Goal: Task Accomplishment & Management: Complete application form

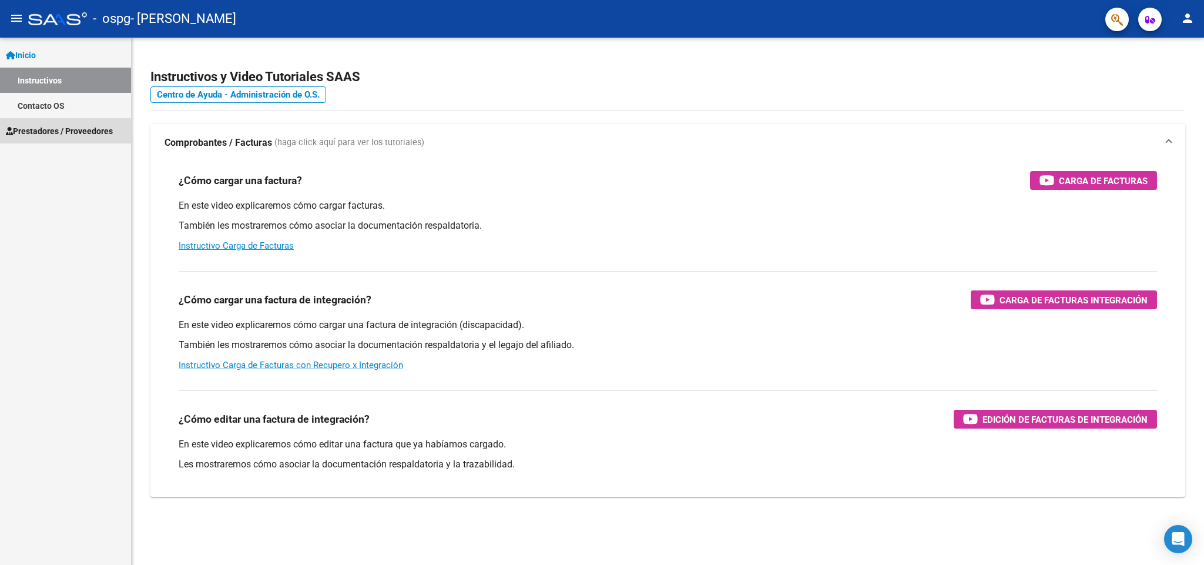
click at [39, 128] on span "Prestadores / Proveedores" at bounding box center [59, 131] width 107 height 13
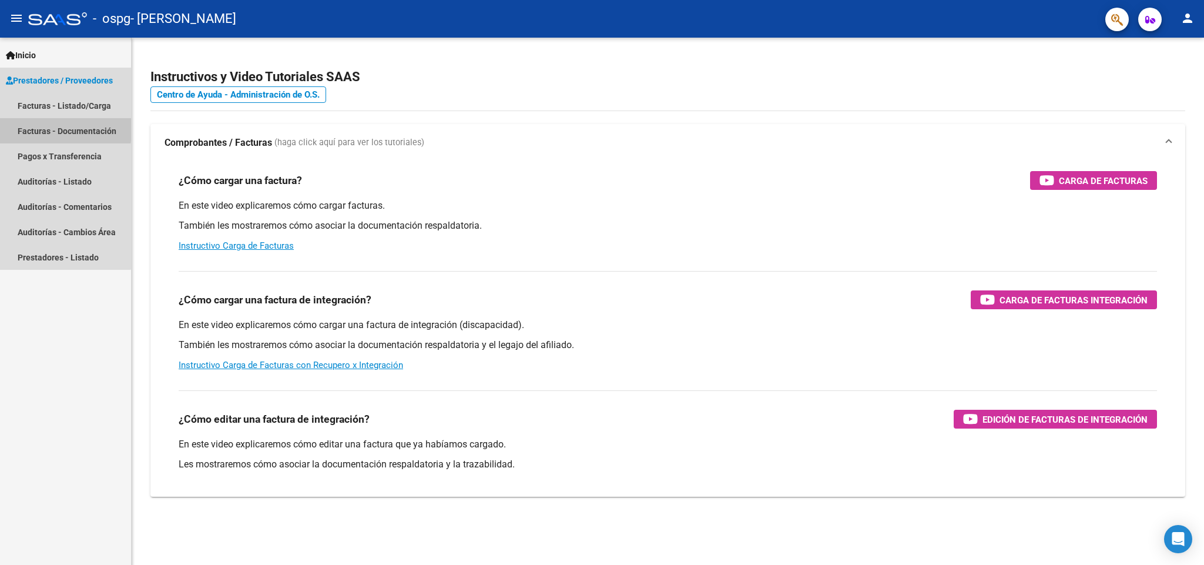
click at [43, 127] on link "Facturas - Documentación" at bounding box center [65, 130] width 131 height 25
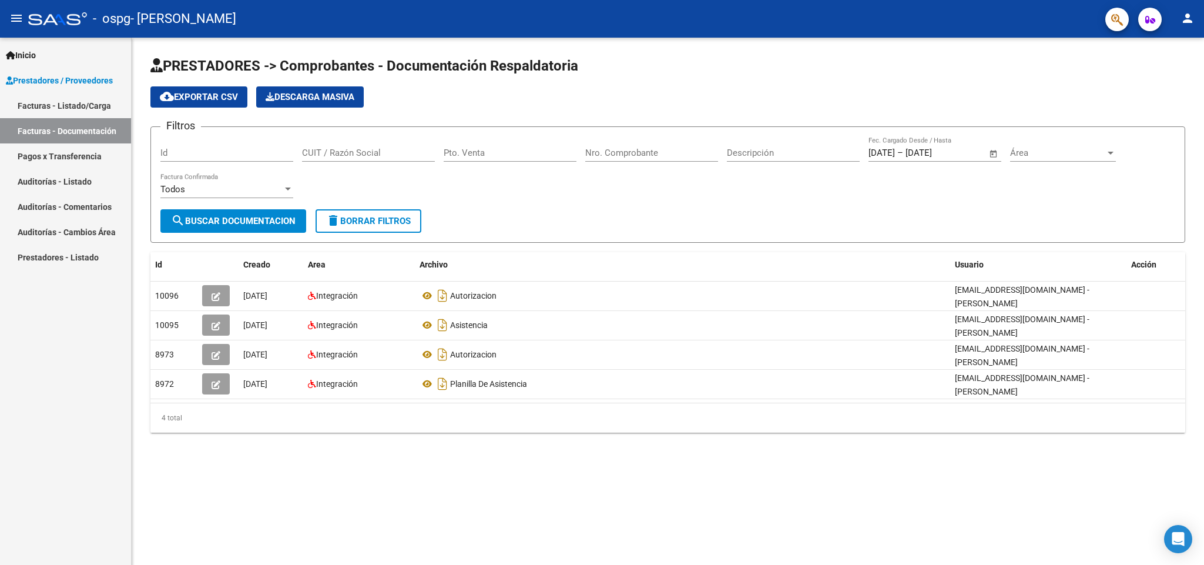
click at [75, 153] on link "Pagos x Transferencia" at bounding box center [65, 155] width 131 height 25
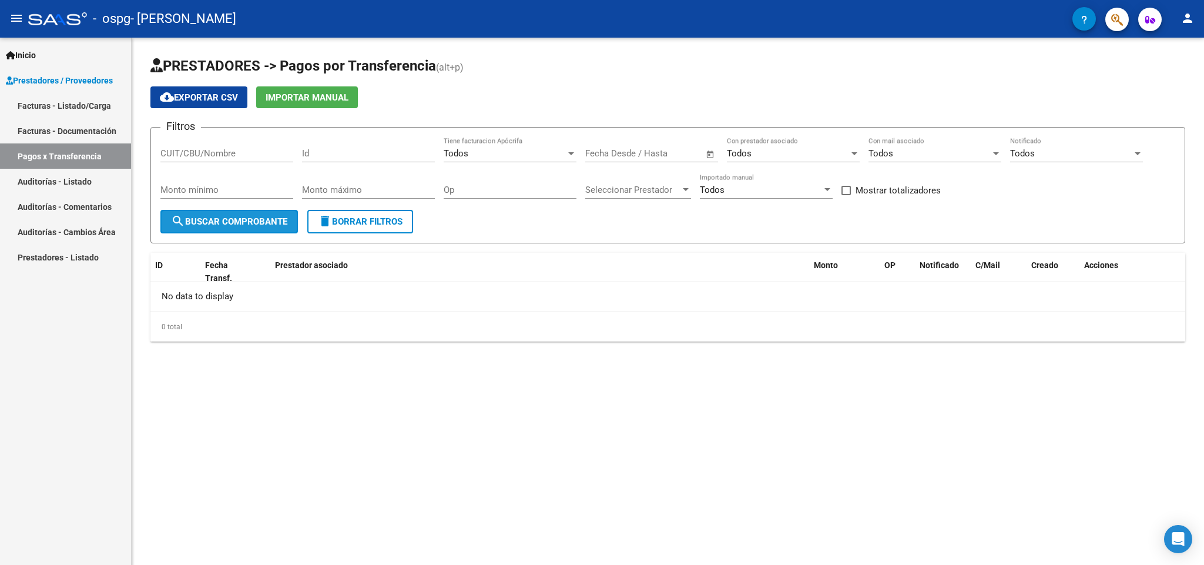
click at [217, 217] on span "search Buscar Comprobante" at bounding box center [229, 221] width 116 height 11
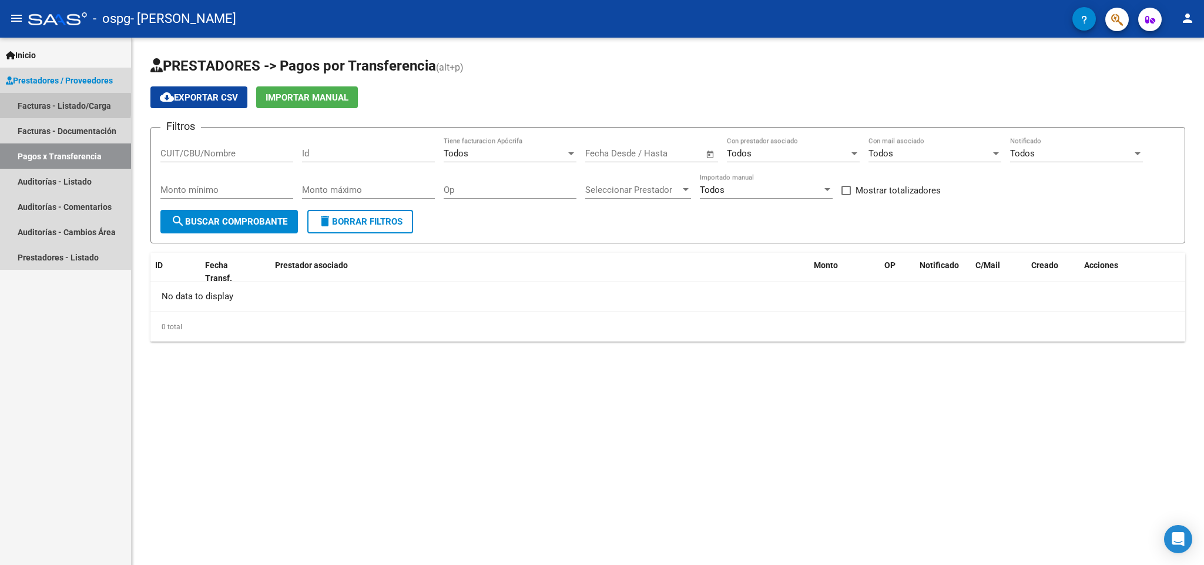
click at [38, 105] on link "Facturas - Listado/Carga" at bounding box center [65, 105] width 131 height 25
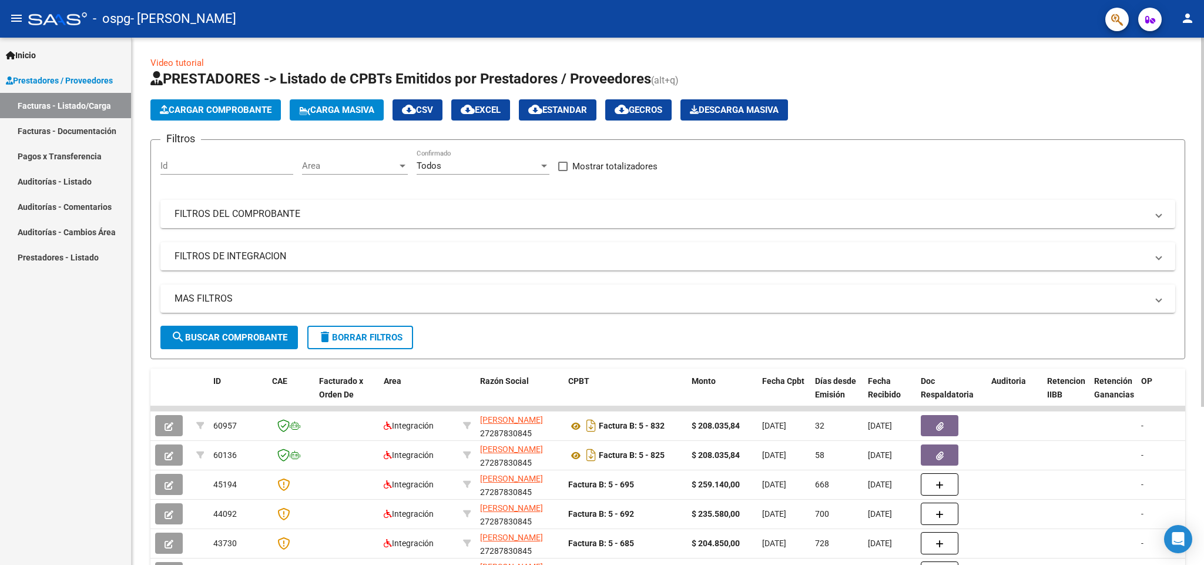
click at [203, 103] on button "Cargar Comprobante" at bounding box center [215, 109] width 130 height 21
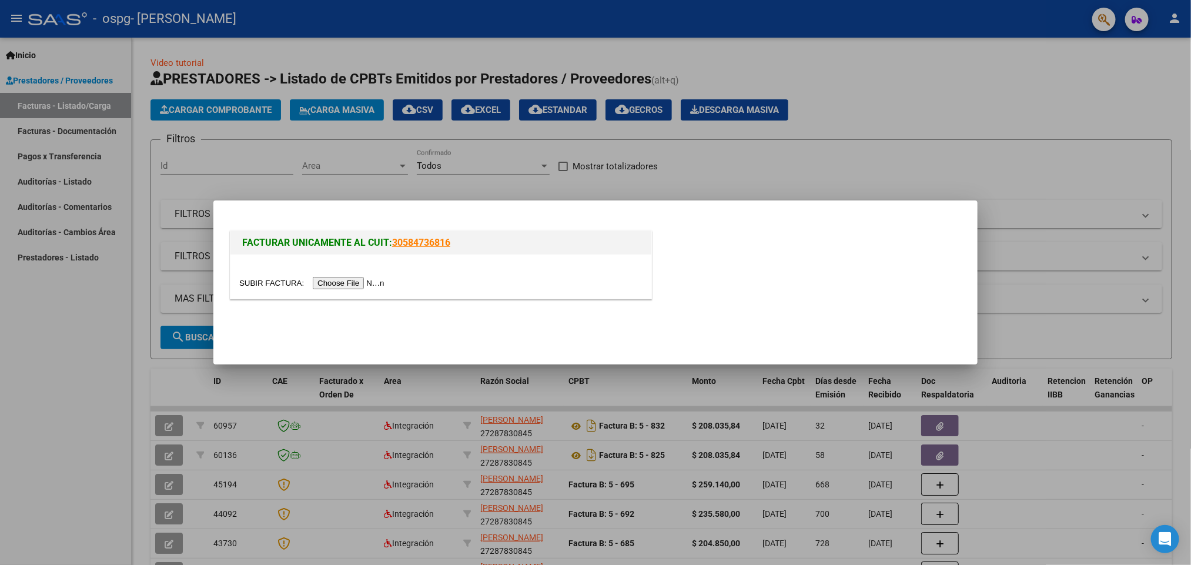
click at [326, 282] on input "file" at bounding box center [313, 283] width 149 height 12
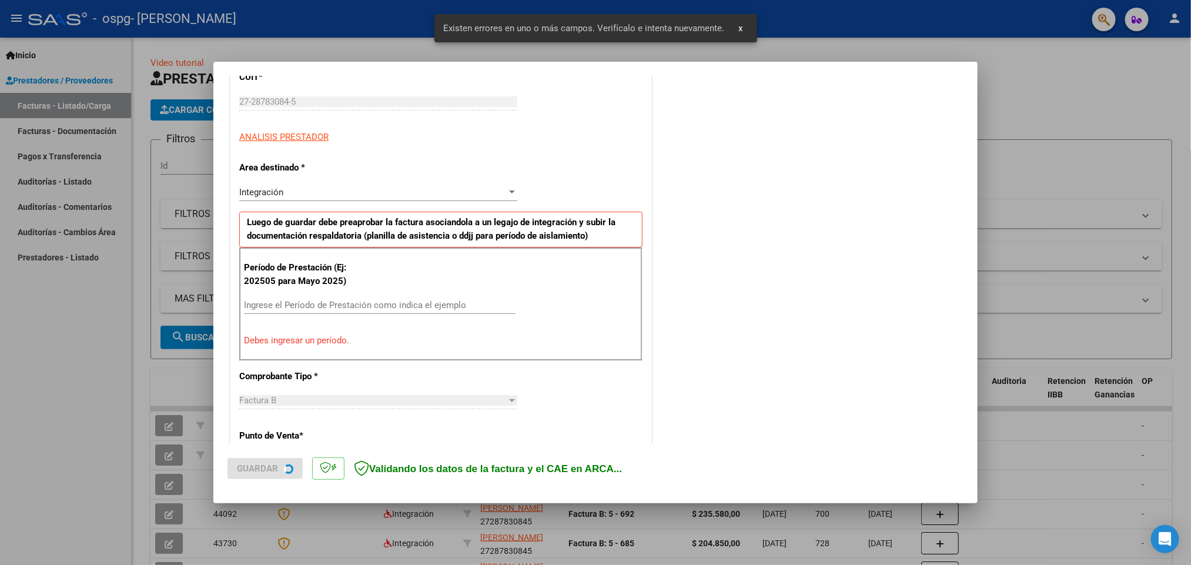
scroll to position [206, 0]
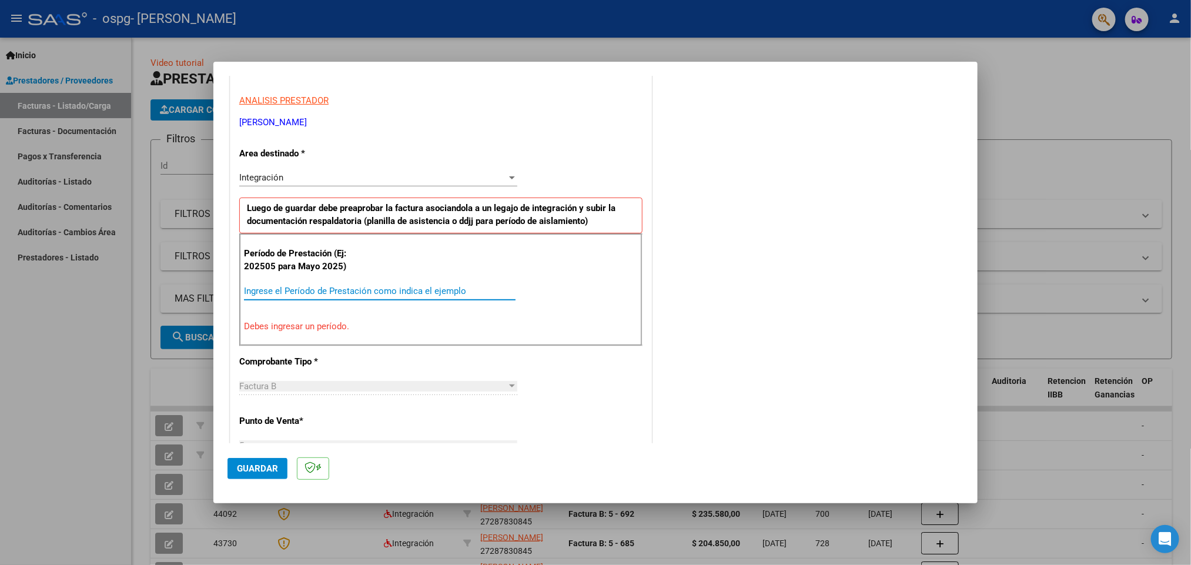
click at [346, 288] on input "Ingrese el Período de Prestación como indica el ejemplo" at bounding box center [380, 291] width 272 height 11
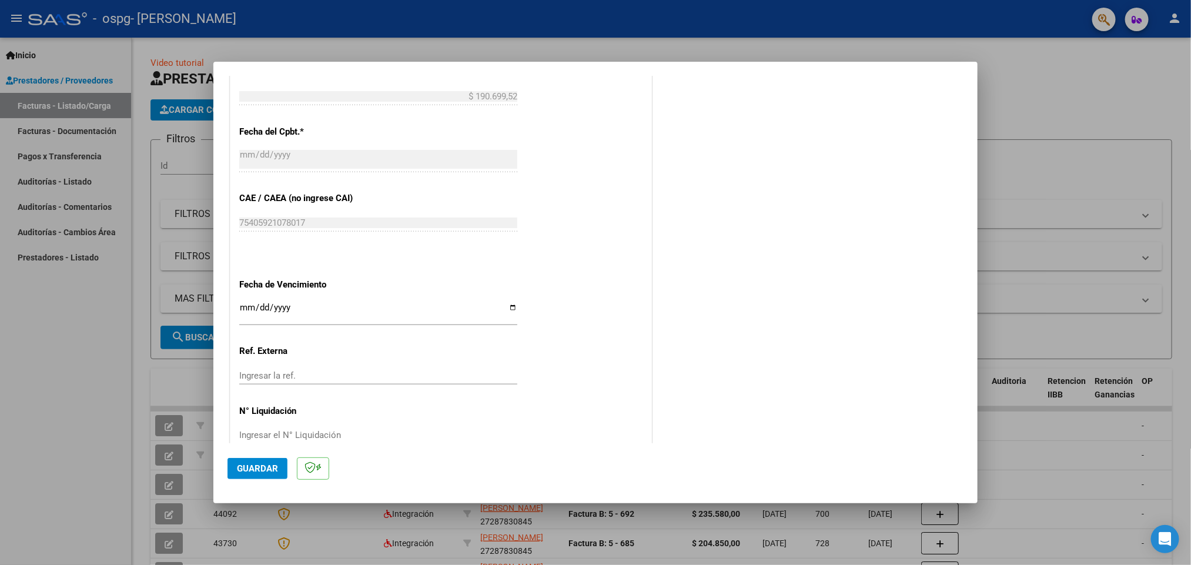
scroll to position [647, 0]
type input "202509"
click at [244, 300] on div "Ingresar la fecha" at bounding box center [378, 308] width 278 height 25
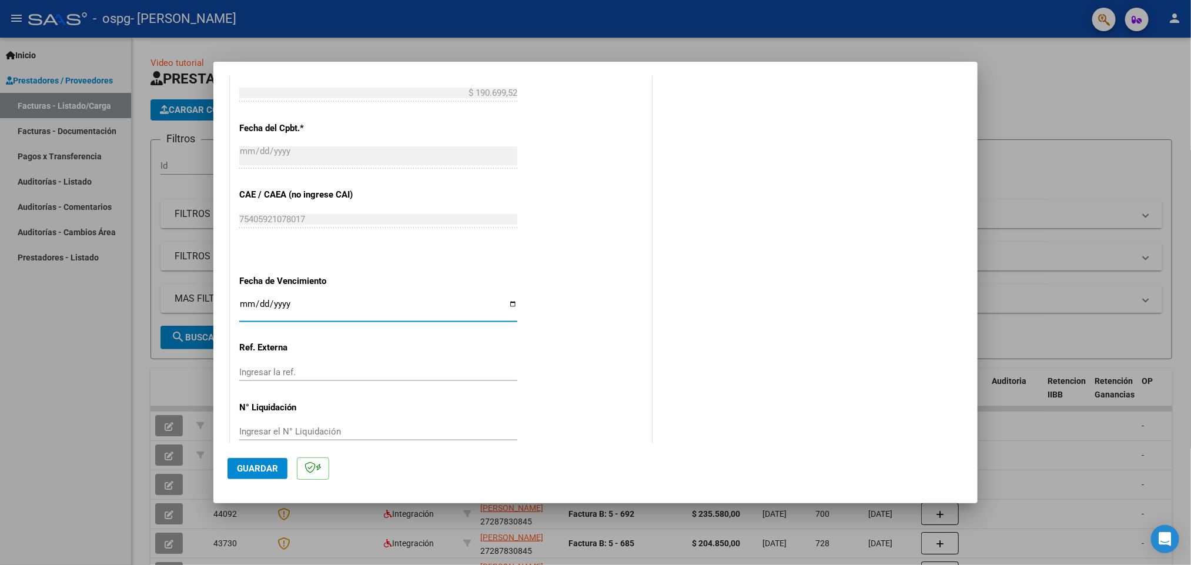
click at [507, 309] on input "Ingresar la fecha" at bounding box center [378, 308] width 278 height 19
type input "[DATE]"
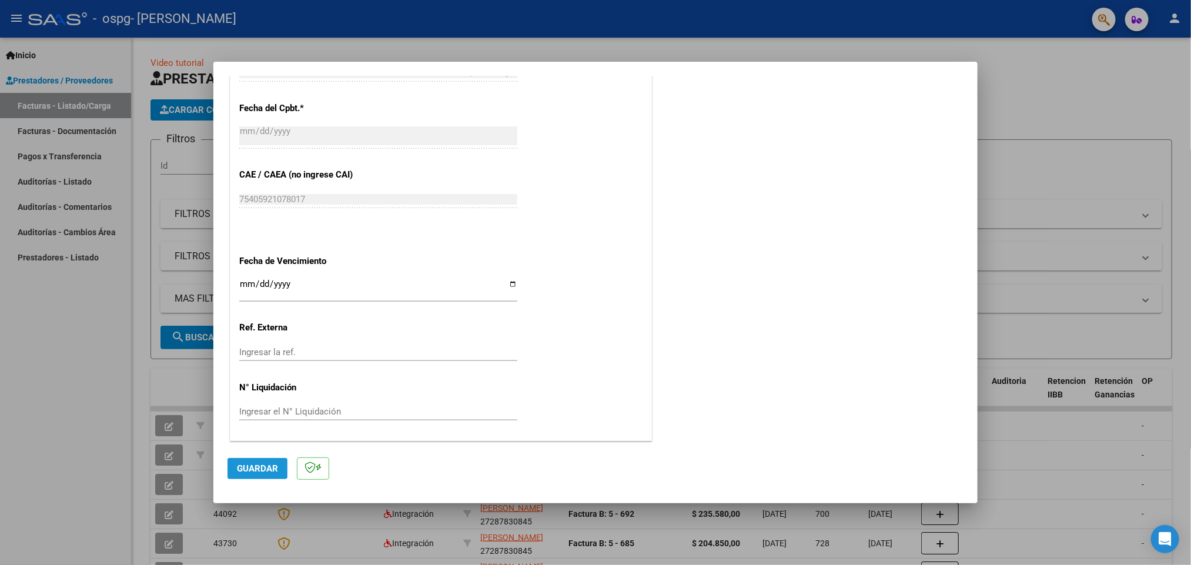
click at [252, 468] on span "Guardar" at bounding box center [257, 468] width 41 height 11
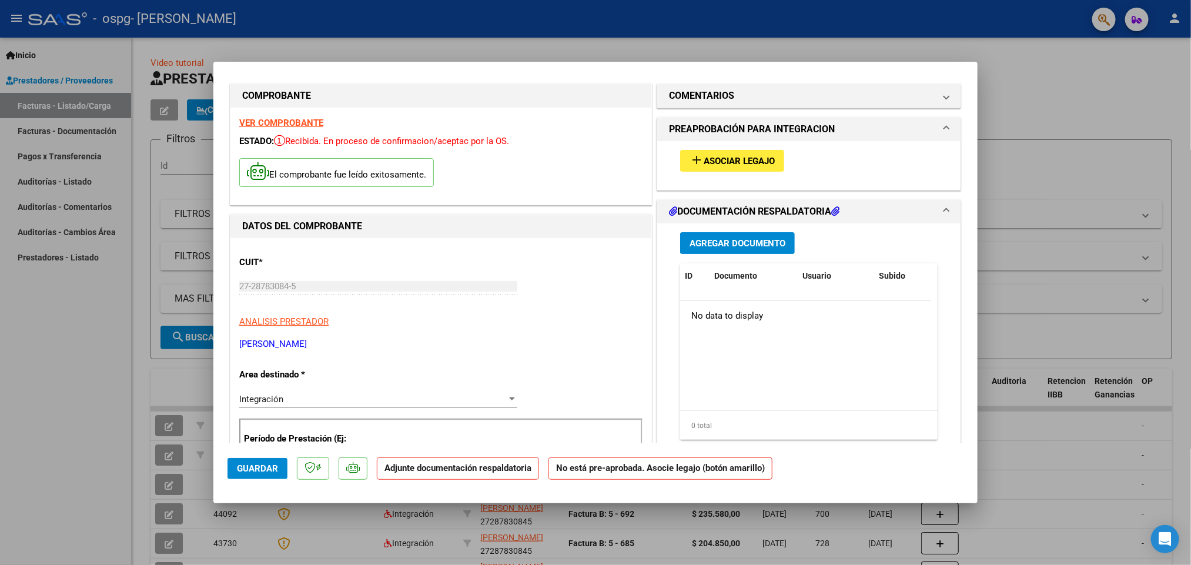
scroll to position [0, 0]
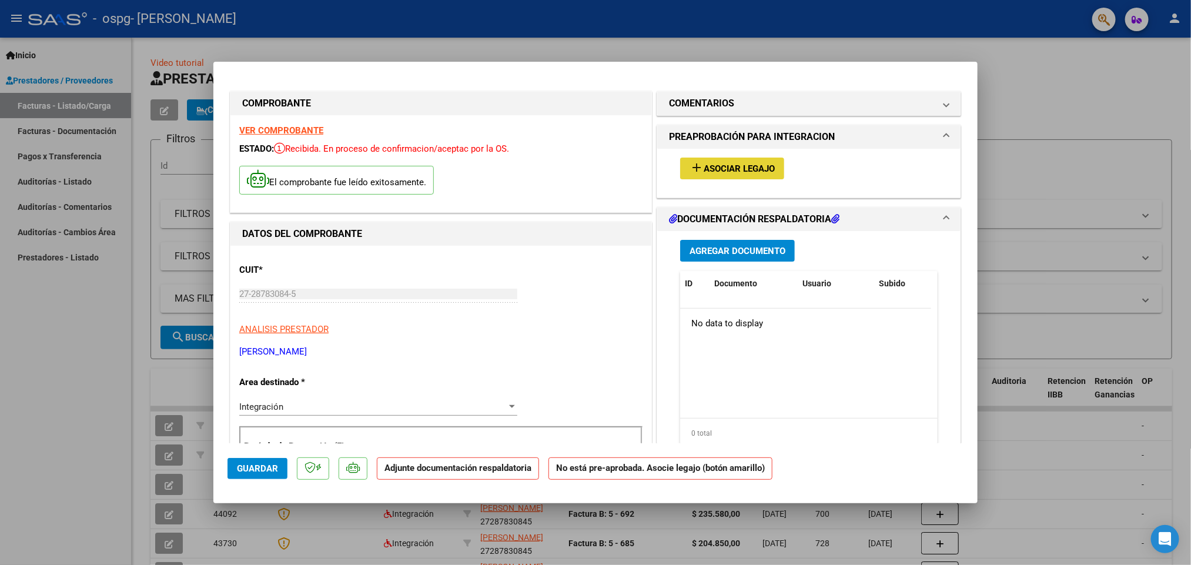
click at [704, 168] on span "Asociar Legajo" at bounding box center [739, 168] width 71 height 11
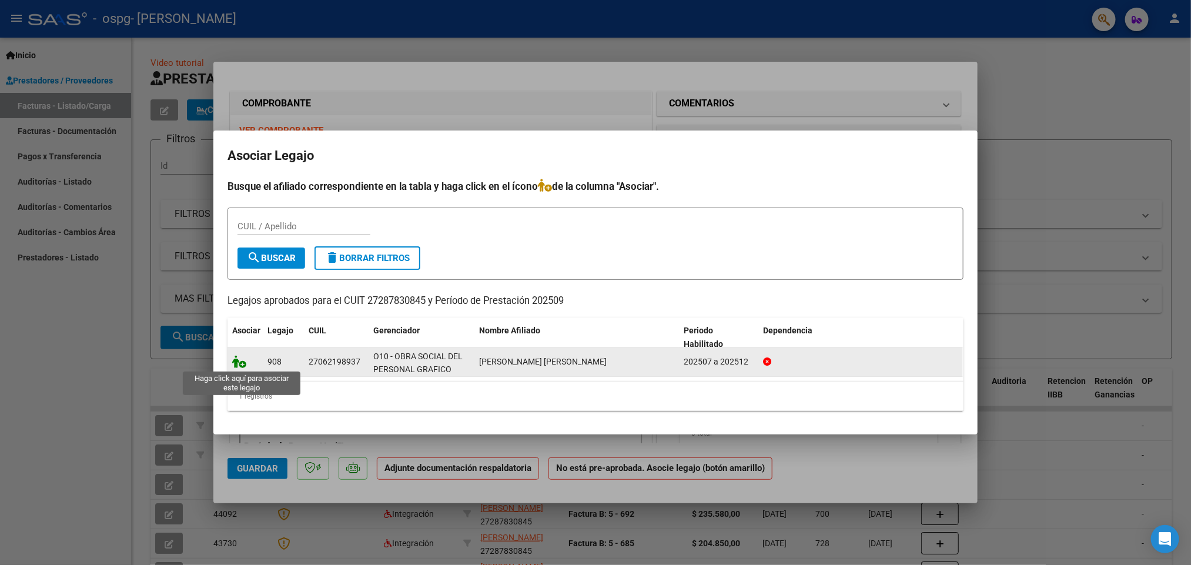
click at [243, 364] on icon at bounding box center [239, 361] width 14 height 13
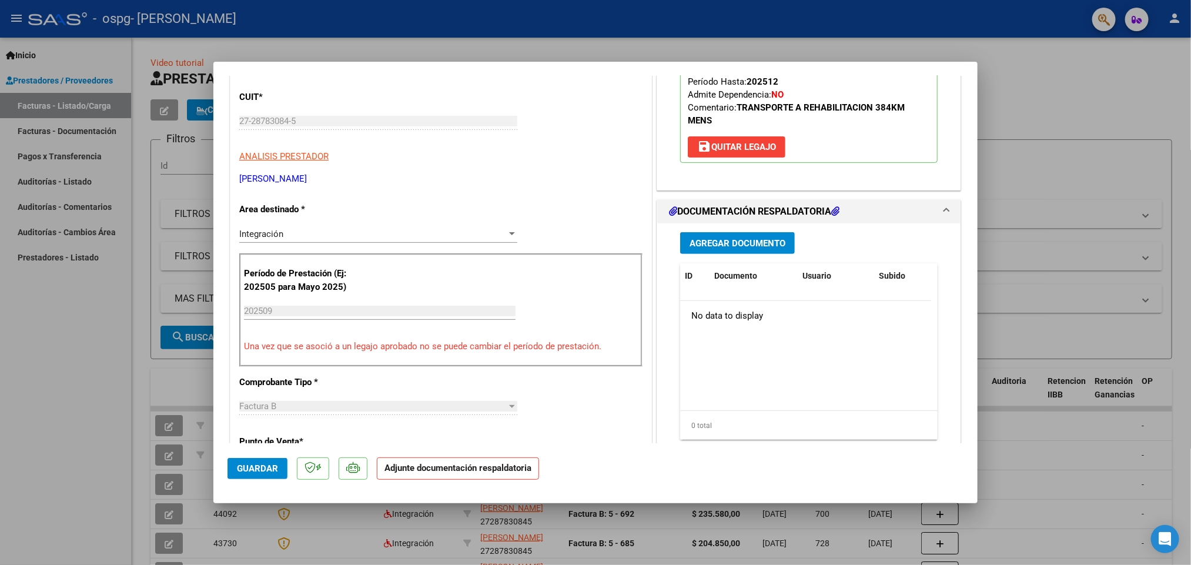
scroll to position [176, 0]
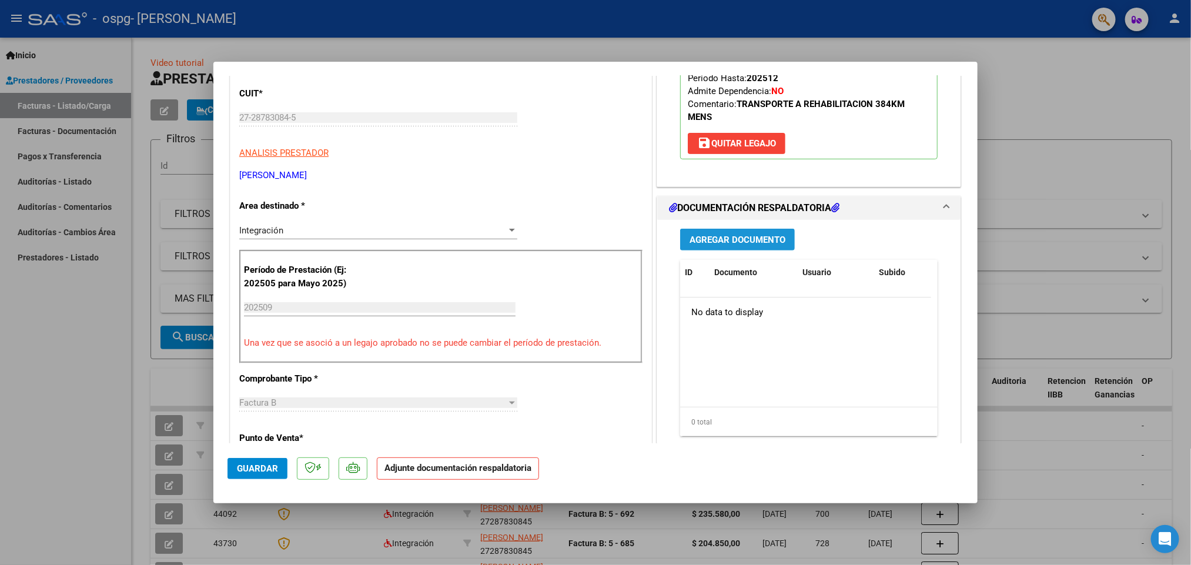
click at [720, 240] on span "Agregar Documento" at bounding box center [737, 240] width 96 height 11
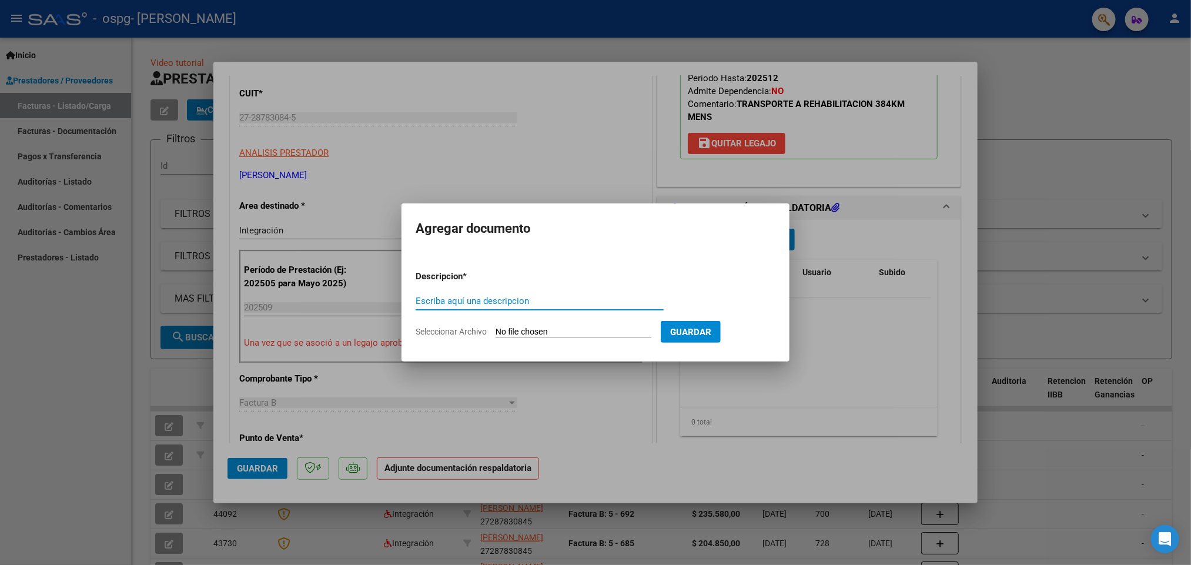
click at [469, 300] on input "Escriba aquí una descripcion" at bounding box center [540, 301] width 248 height 11
click at [689, 327] on span "Guardar" at bounding box center [690, 332] width 41 height 11
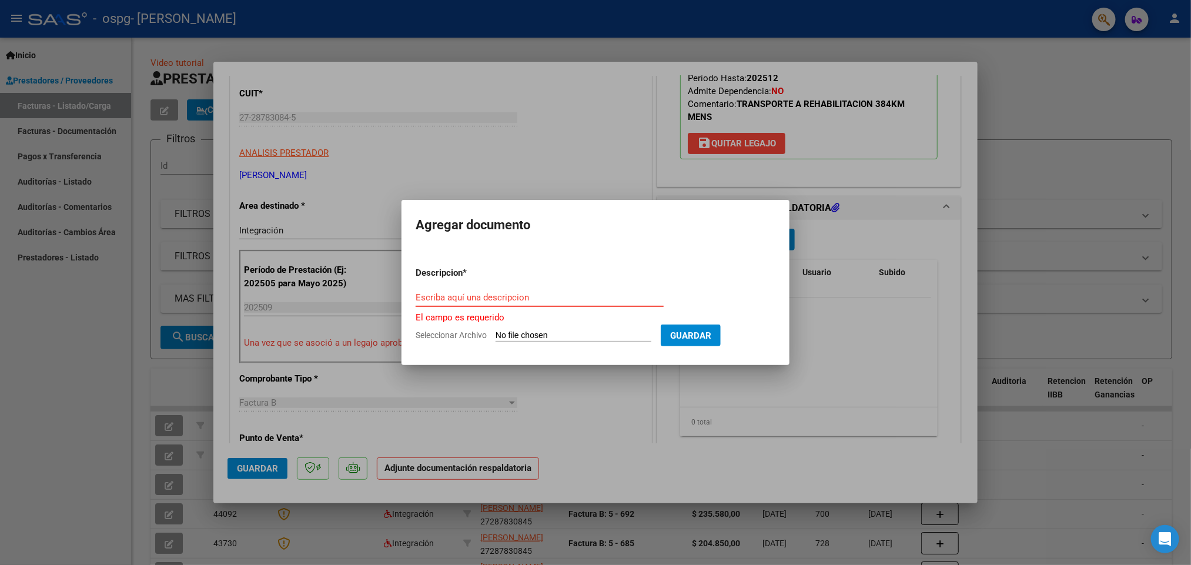
click at [424, 298] on input "Escriba aquí una descripcion" at bounding box center [540, 297] width 248 height 11
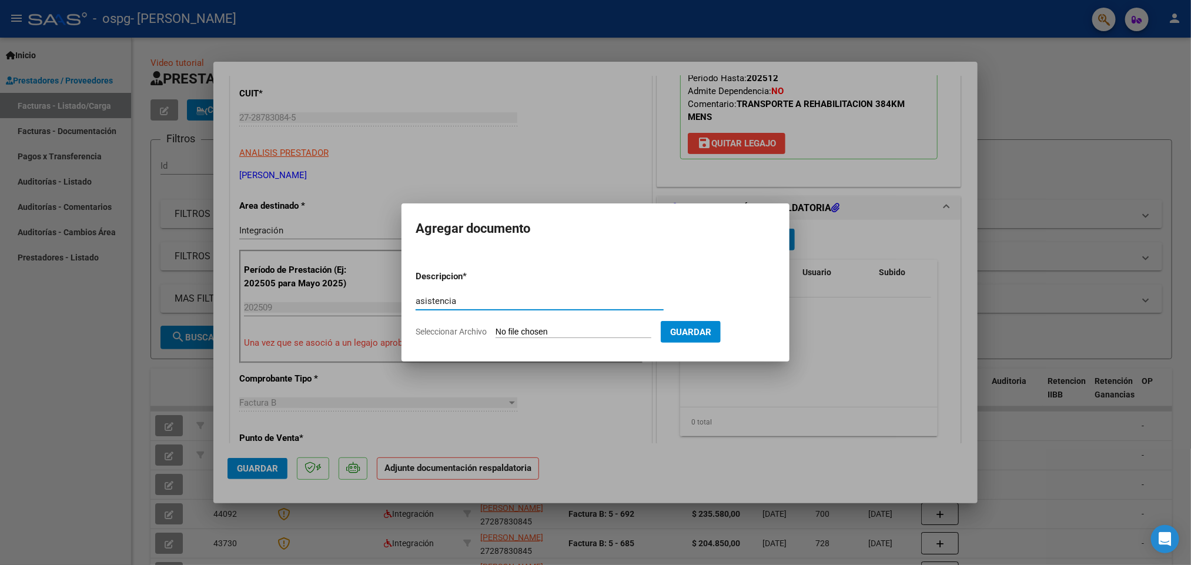
type input "asistencia"
click at [628, 330] on input "Seleccionar Archivo" at bounding box center [574, 332] width 156 height 11
type input "C:\fakepath\[PERSON_NAME] [DATE].pdf"
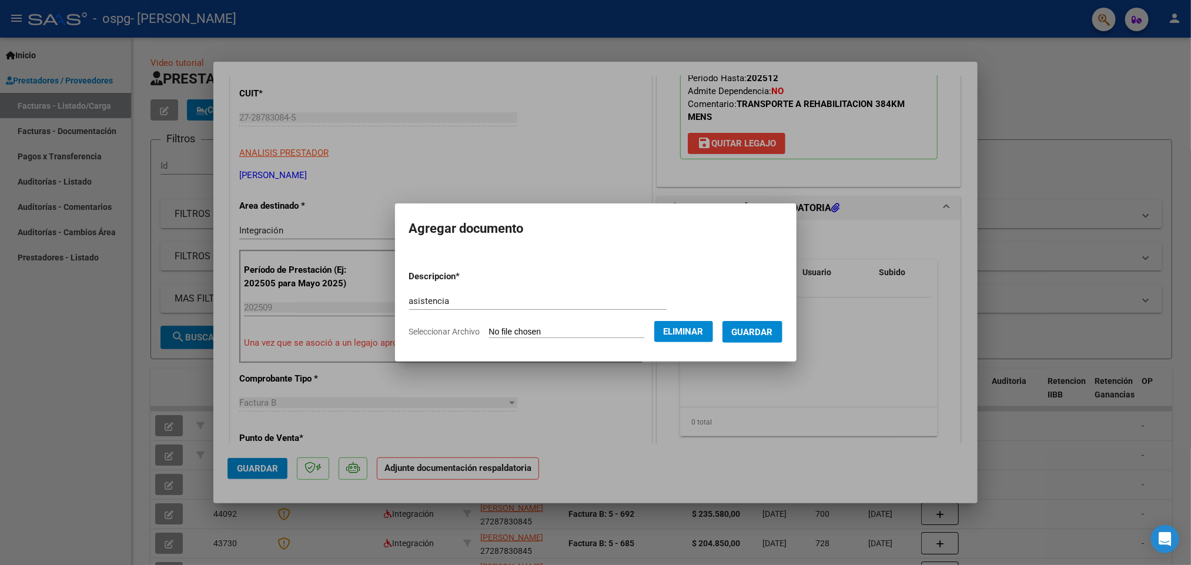
click at [769, 327] on span "Guardar" at bounding box center [752, 332] width 41 height 11
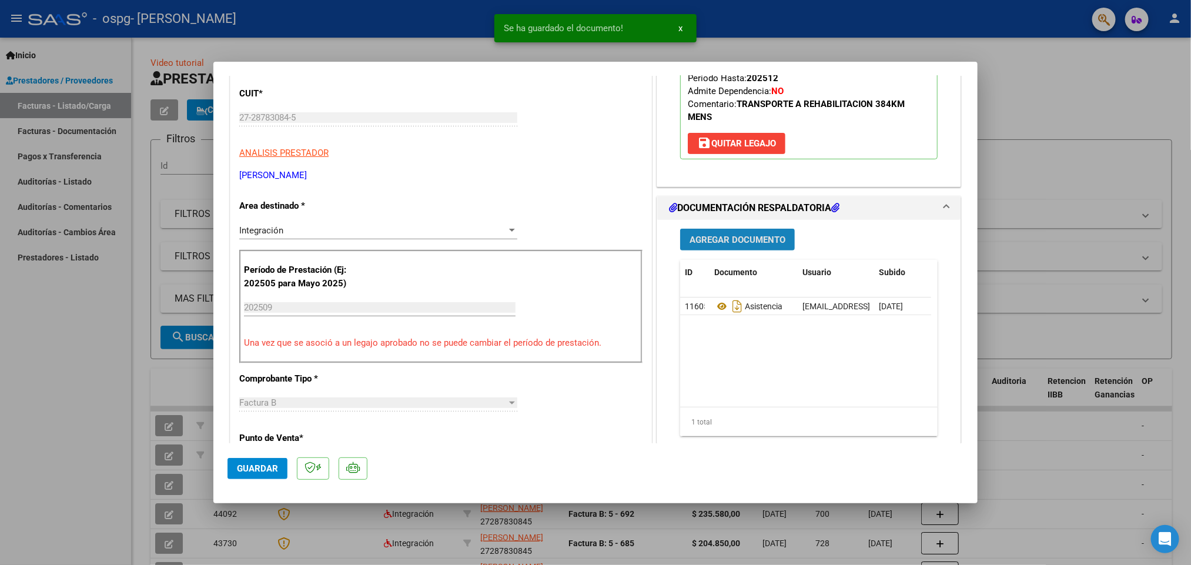
click at [732, 240] on span "Agregar Documento" at bounding box center [737, 240] width 96 height 11
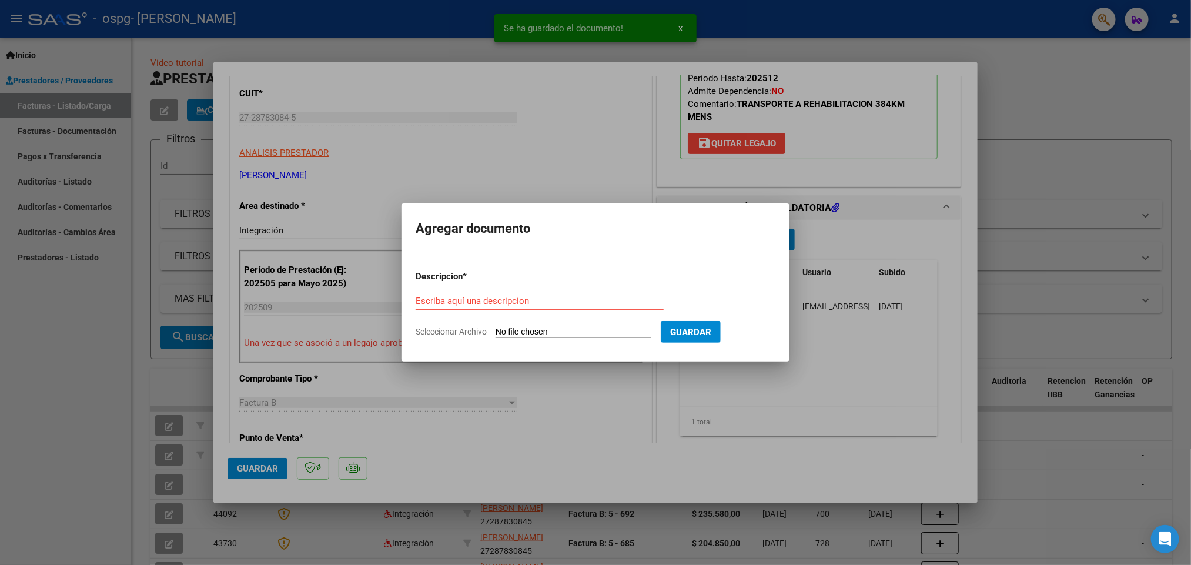
click at [441, 294] on div "Escriba aquí una descripcion" at bounding box center [540, 301] width 248 height 18
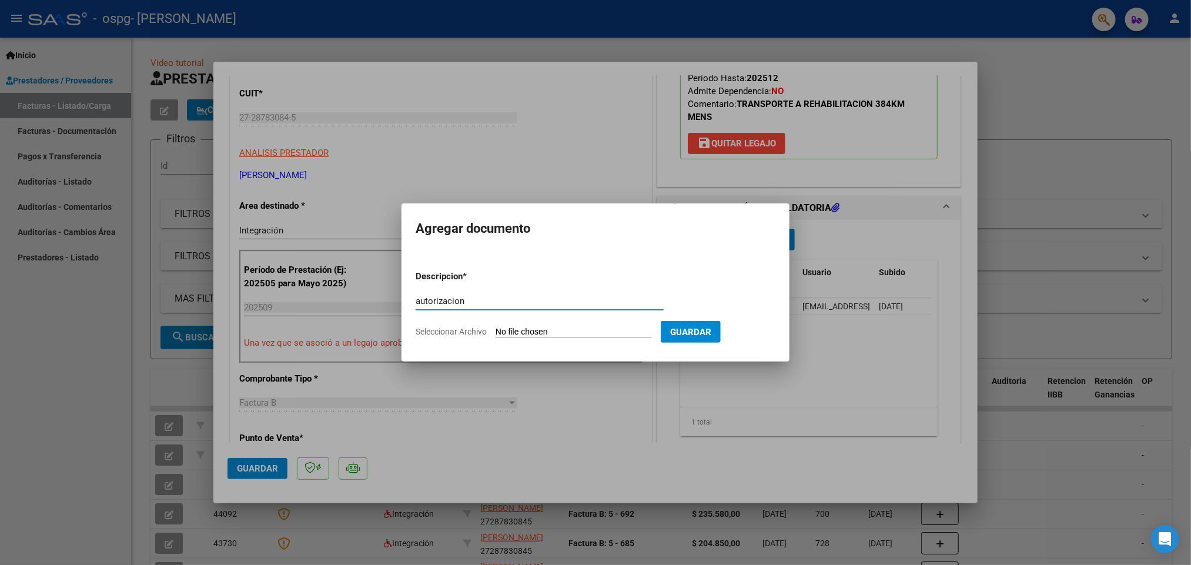
type input "autorizacion"
click at [540, 330] on input "Seleccionar Archivo" at bounding box center [574, 332] width 156 height 11
type input "C:\fakepath\AUTORIZACIONES 2025.odt1.odt1.odt2.odt2.odt"
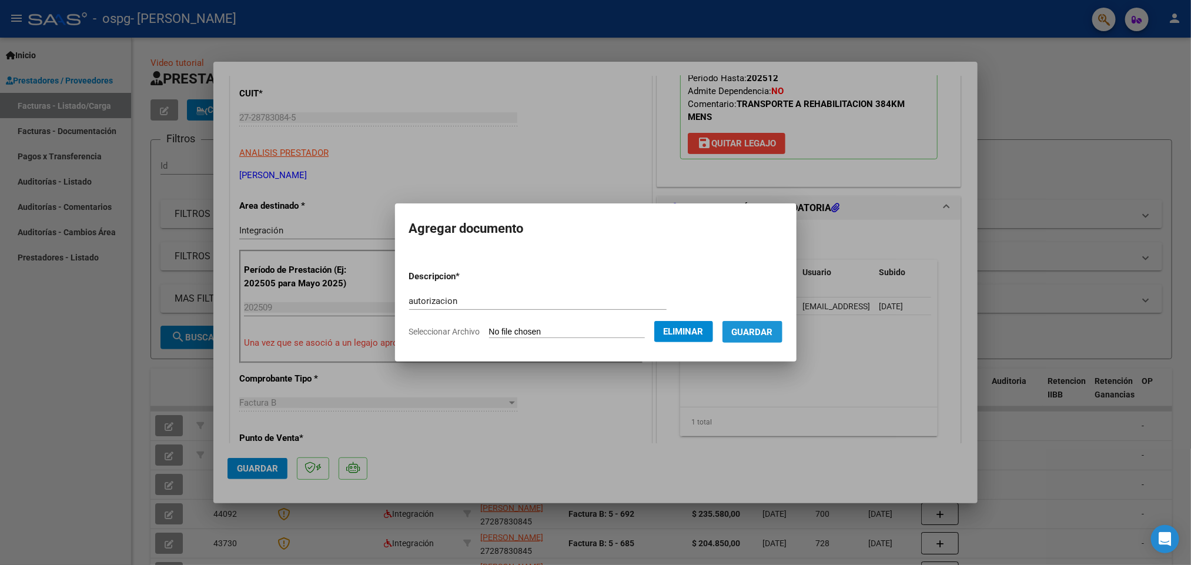
click at [773, 327] on span "Guardar" at bounding box center [752, 332] width 41 height 11
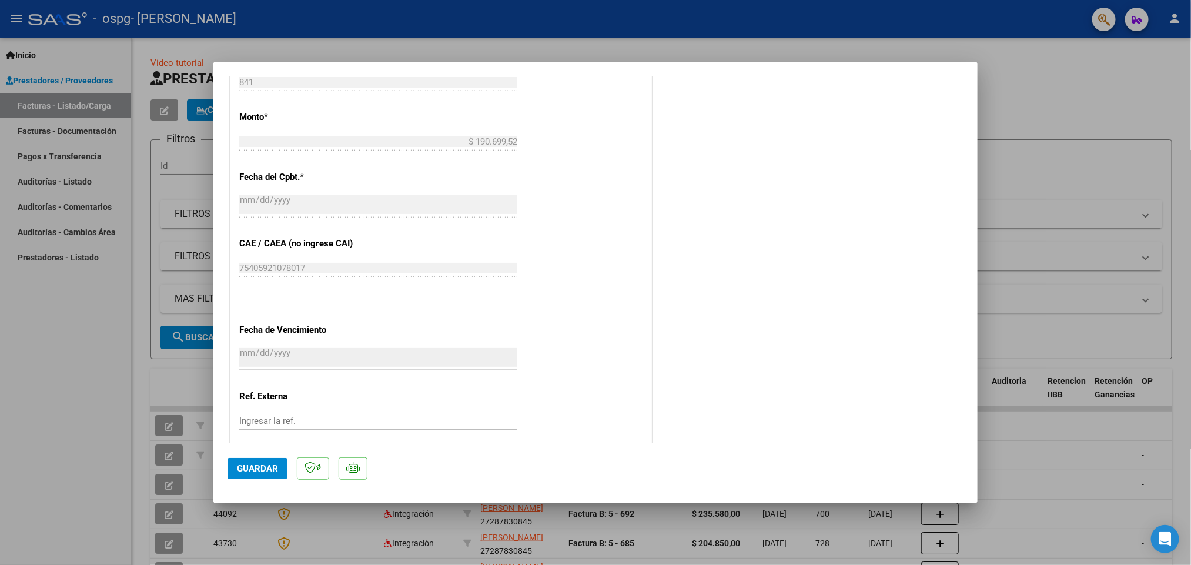
scroll to position [617, 0]
click at [254, 468] on span "Guardar" at bounding box center [257, 468] width 41 height 11
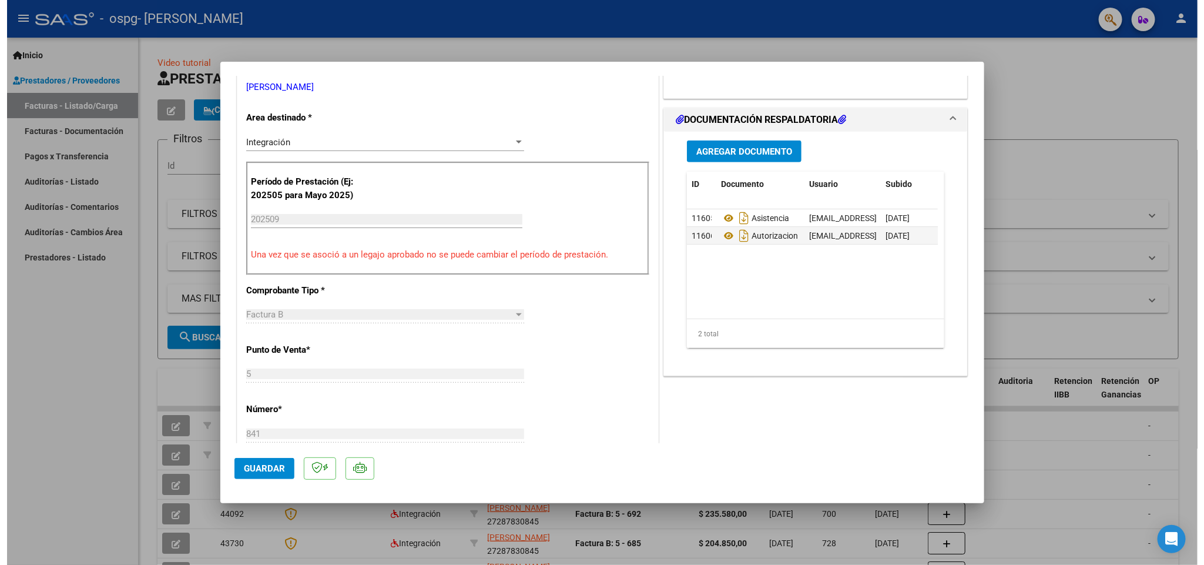
scroll to position [0, 0]
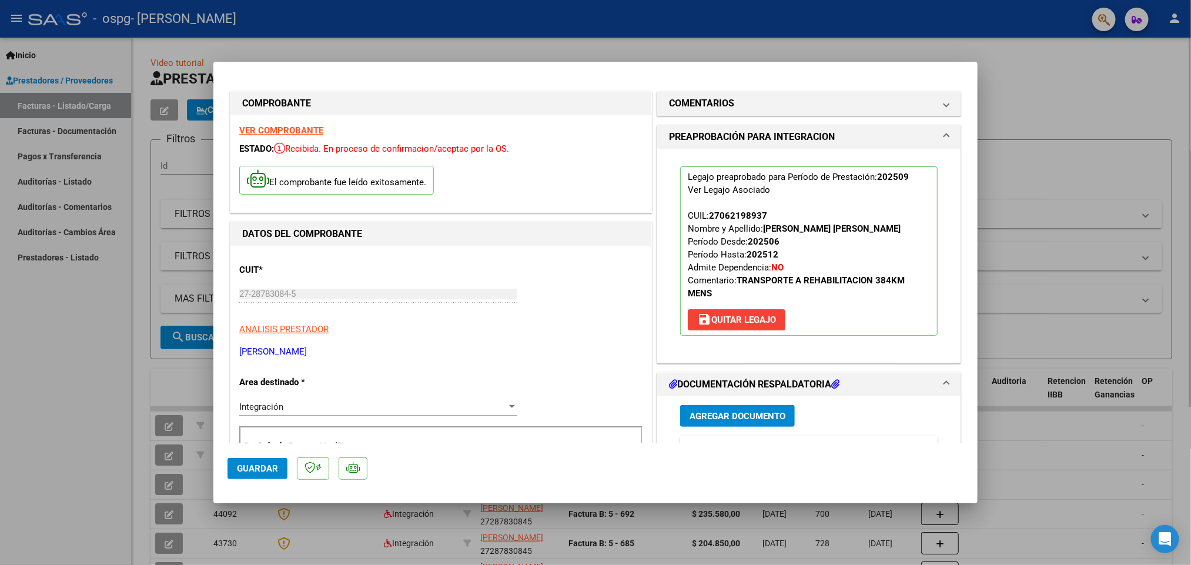
click at [995, 73] on div at bounding box center [595, 282] width 1191 height 565
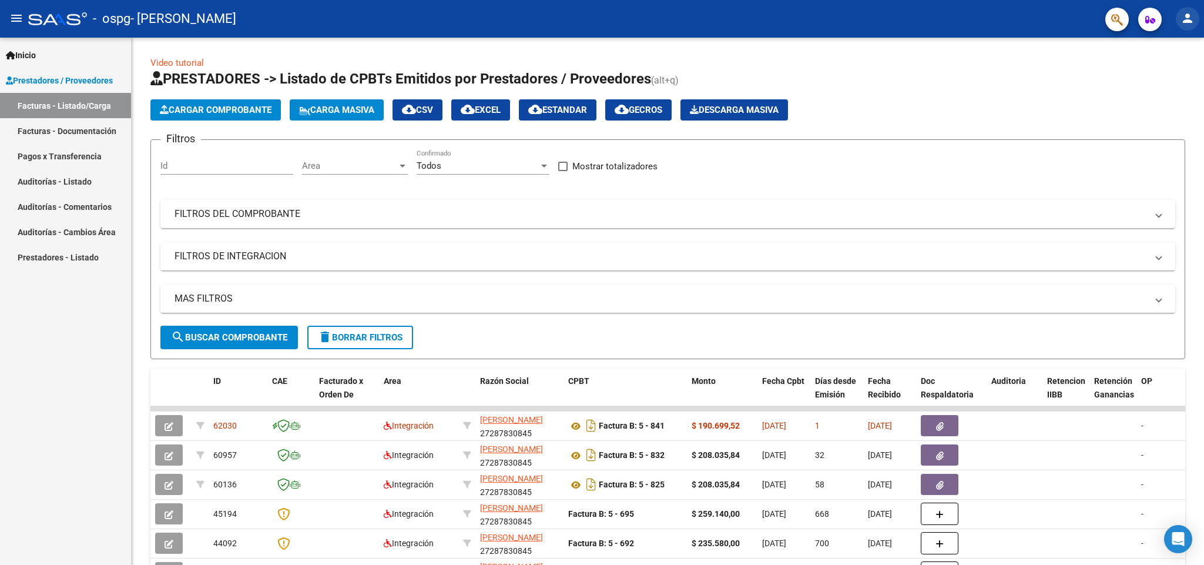
click at [1189, 19] on mat-icon "person" at bounding box center [1188, 18] width 14 height 14
click at [1164, 75] on button "exit_to_app Salir" at bounding box center [1164, 77] width 72 height 28
